Goal: Contribute content

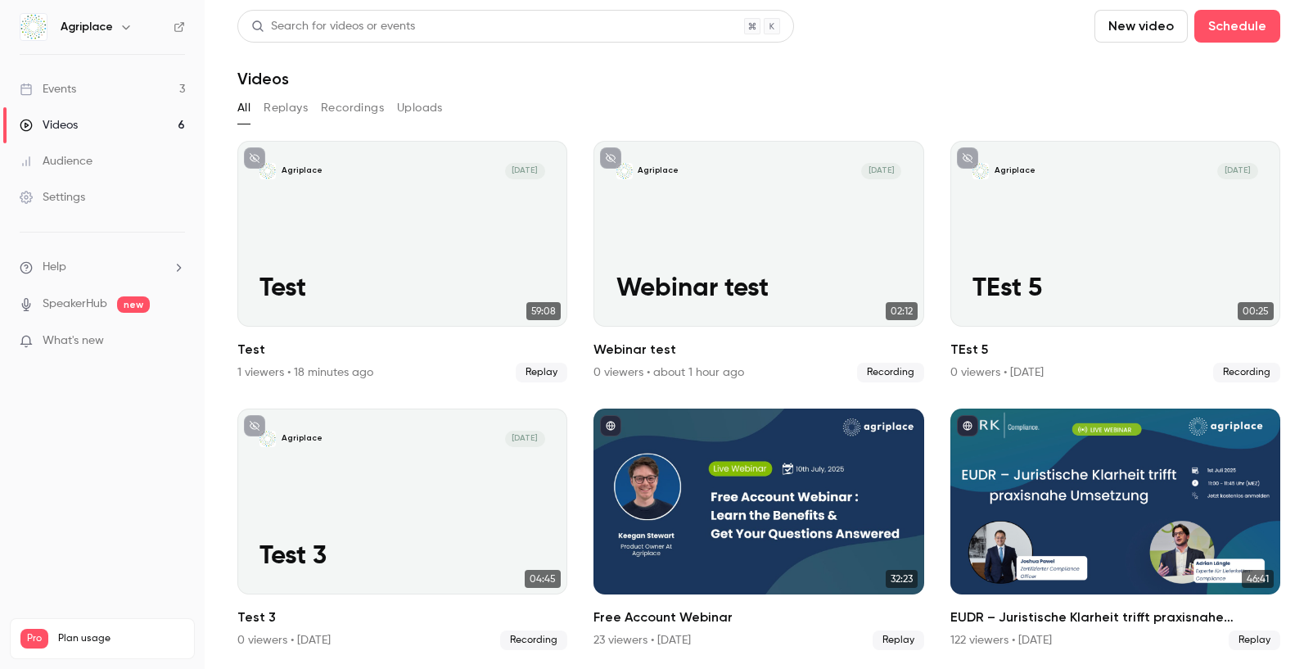
click at [1137, 34] on button "New video" at bounding box center [1141, 26] width 93 height 33
click at [1011, 79] on div at bounding box center [656, 334] width 1313 height 669
click at [86, 88] on link "Events 3" at bounding box center [102, 89] width 205 height 36
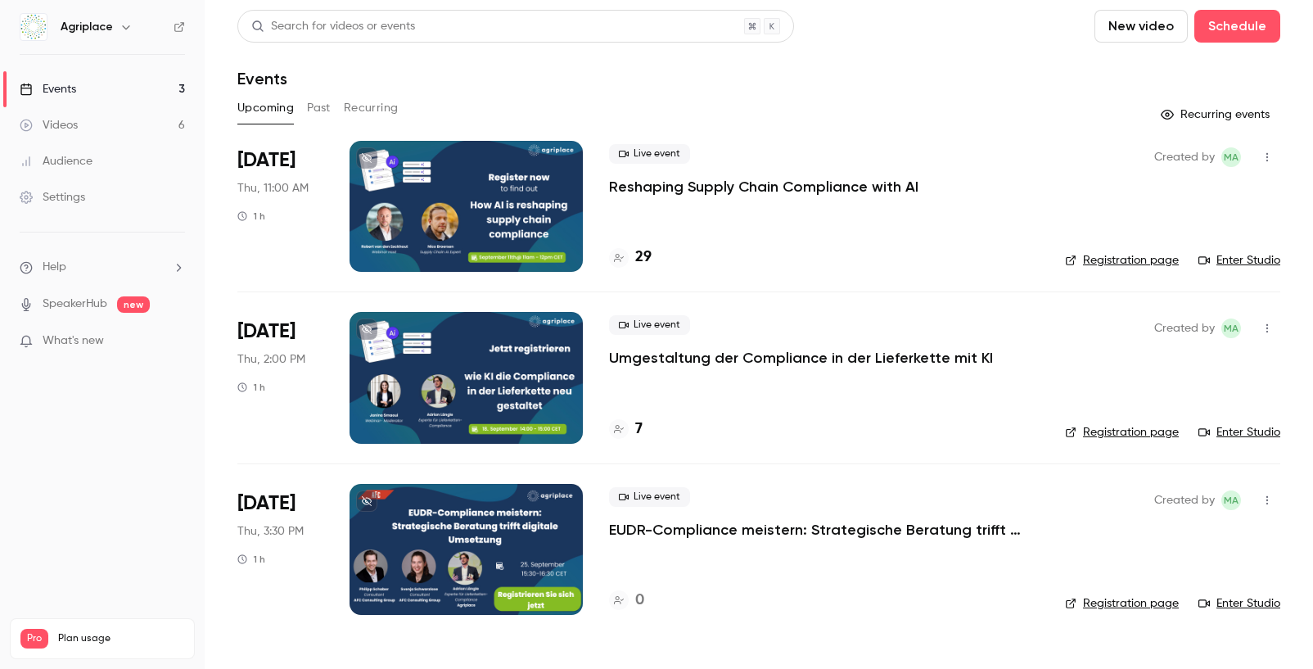
click at [1122, 25] on button "New video" at bounding box center [1141, 26] width 93 height 33
click at [1134, 68] on div at bounding box center [1126, 71] width 26 height 13
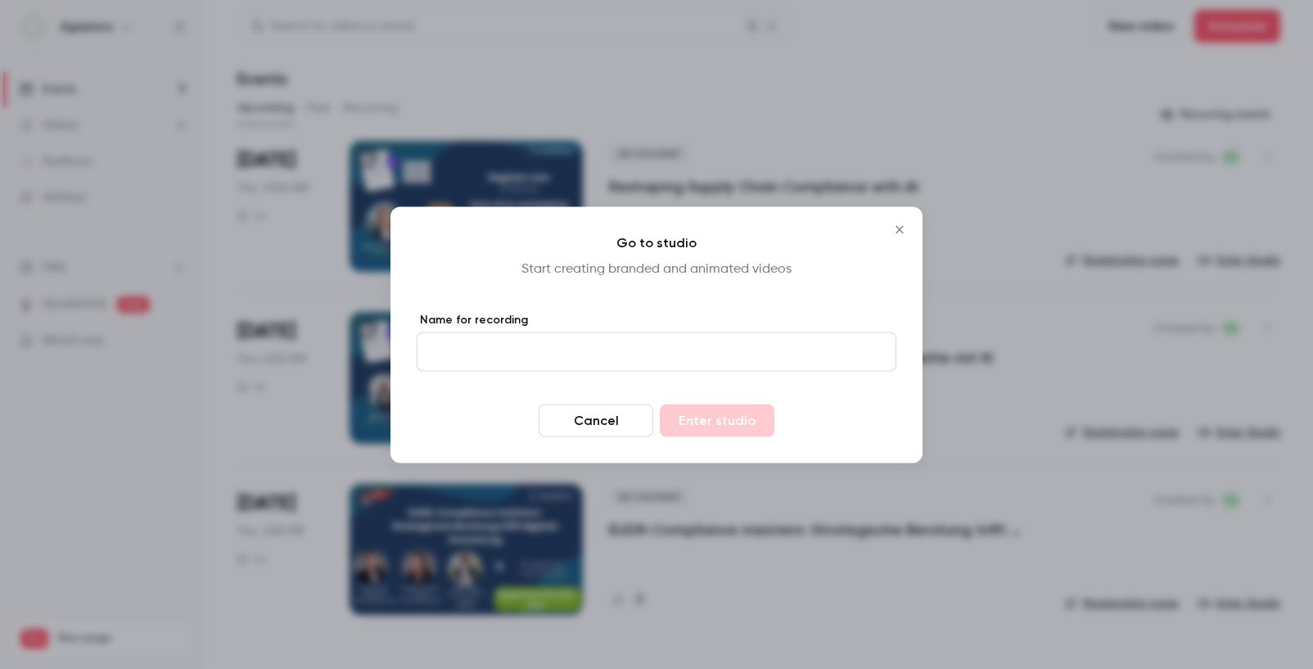
click at [518, 363] on input "Name for recording" at bounding box center [657, 351] width 480 height 39
type input "**********"
click at [734, 425] on button "Enter studio" at bounding box center [717, 420] width 115 height 33
